Goal: Connect with others: Connect with others

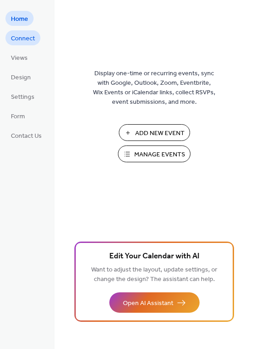
click at [26, 39] on span "Connect" at bounding box center [23, 39] width 24 height 10
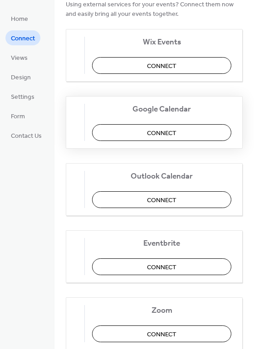
scroll to position [91, 0]
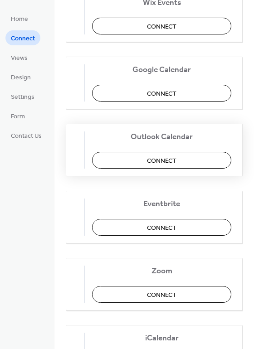
click at [176, 163] on span "Connect" at bounding box center [161, 161] width 29 height 10
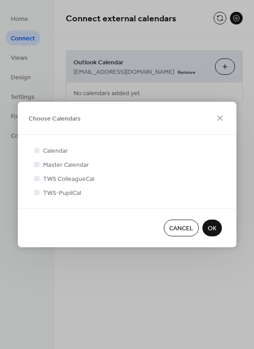
click at [190, 230] on span "Cancel" at bounding box center [181, 229] width 24 height 10
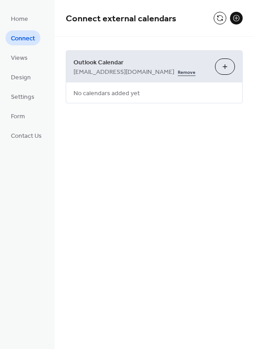
click at [183, 75] on link "Remove" at bounding box center [187, 72] width 18 height 10
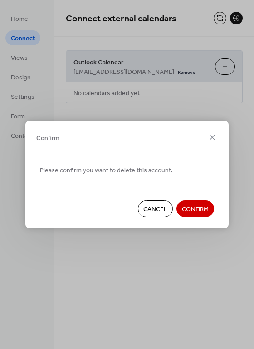
click at [192, 209] on span "Confirm" at bounding box center [195, 210] width 27 height 10
